Goal: Task Accomplishment & Management: Manage account settings

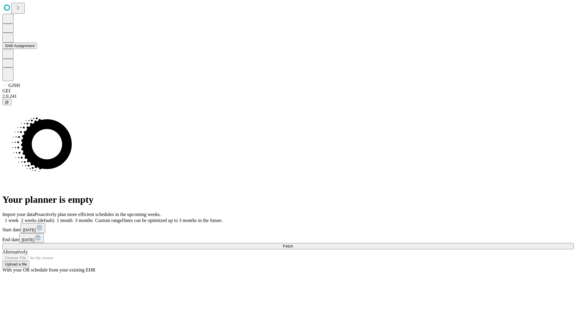
click at [37, 49] on button "Shift Assignment" at bounding box center [19, 46] width 34 height 6
